Goal: Task Accomplishment & Management: Complete application form

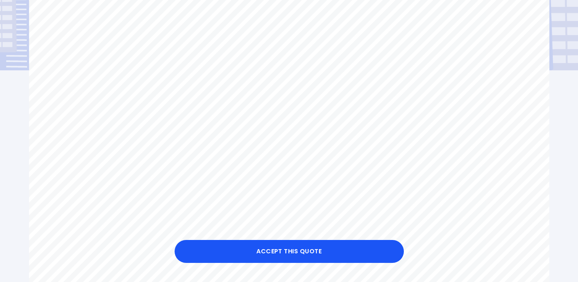
scroll to position [122, 0]
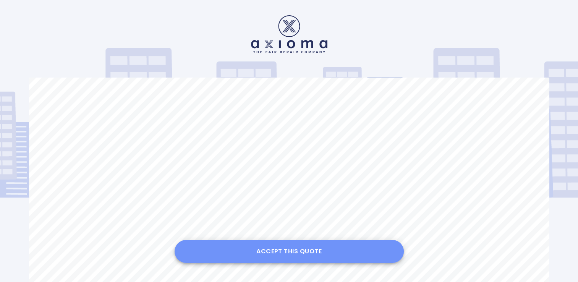
click at [286, 252] on button "Accept this Quote" at bounding box center [289, 251] width 229 height 23
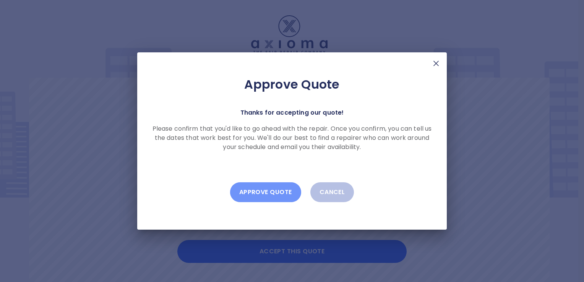
click at [261, 193] on button "Approve Quote" at bounding box center [265, 192] width 71 height 20
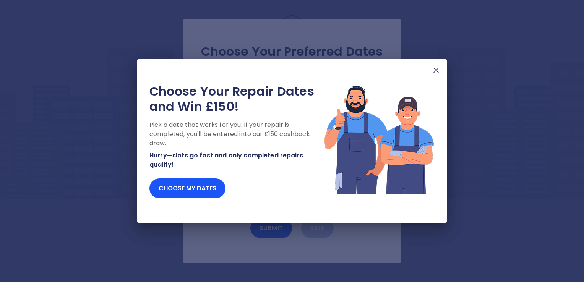
click at [434, 69] on img at bounding box center [435, 70] width 9 height 9
click at [197, 189] on button "Choose my dates" at bounding box center [187, 188] width 76 height 20
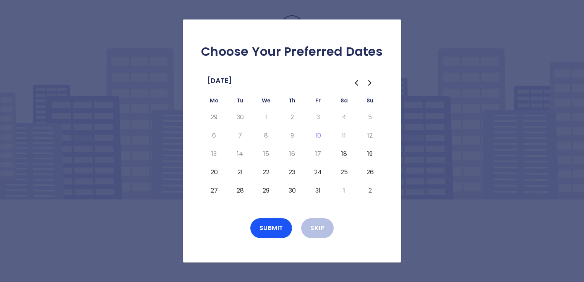
click at [213, 172] on button "20" at bounding box center [214, 172] width 14 height 12
click at [269, 228] on button "Submit" at bounding box center [271, 228] width 42 height 20
